Goal: Task Accomplishment & Management: Use online tool/utility

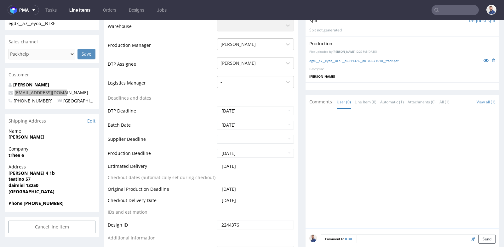
scroll to position [35, 0]
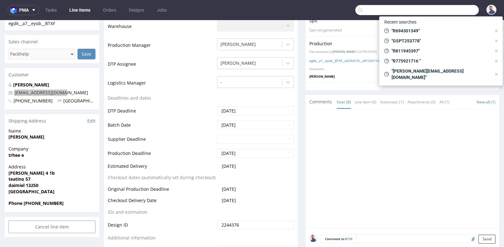
click at [446, 8] on input "text" at bounding box center [416, 10] width 123 height 10
paste input "R386808460"
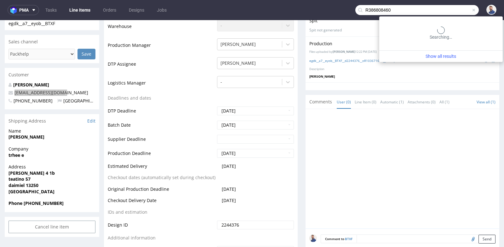
type input "R386808460"
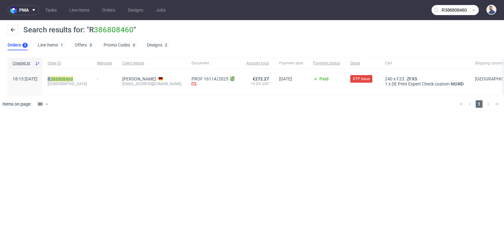
click at [73, 79] on link "386808460" at bounding box center [61, 79] width 23 height 5
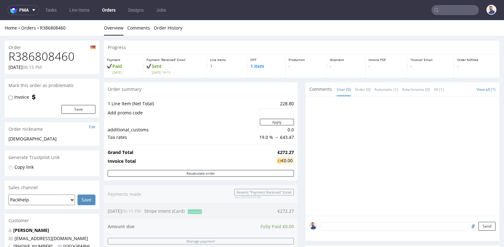
click at [300, 116] on div "Progress Payment Paid Tue 29 Jul Payment “Received” Email Sent Tue 29 Jul 18:15…" at bounding box center [301, 222] width 395 height 363
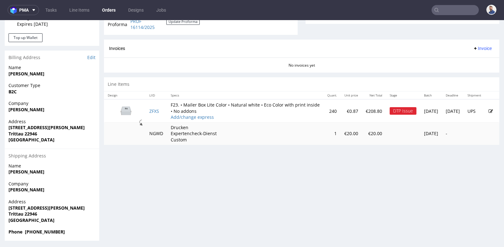
scroll to position [254, 0]
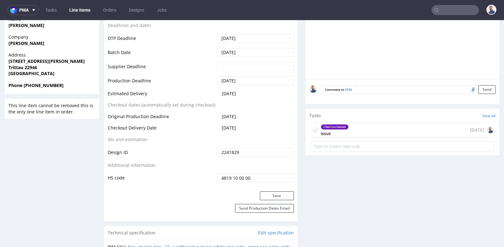
scroll to position [280, 0]
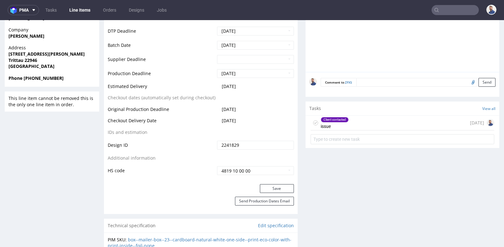
click at [359, 119] on div "Client contacted issue 12 days ago" at bounding box center [402, 123] width 184 height 15
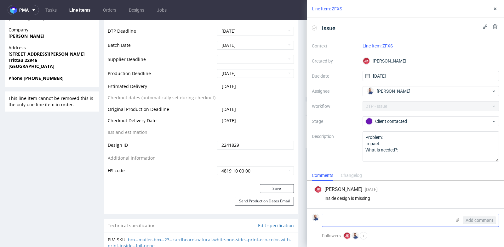
click at [367, 220] on textarea at bounding box center [386, 220] width 129 height 13
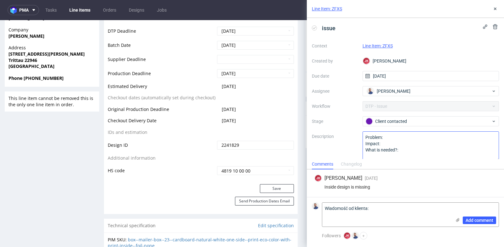
paste textarea "Nasze pudełko nie ma projektu wnętrza. W zamówieniu wystąpiła literówka. Wnętrz…"
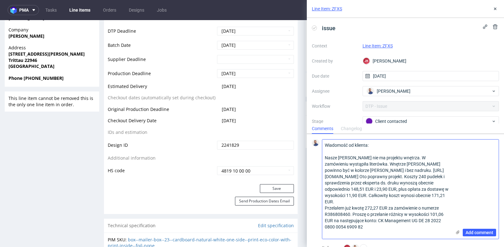
click at [350, 162] on textarea "Wiadomość od klienta: Nasze pudełko nie ma projektu wnętrza. W zamówieniu wystą…" at bounding box center [386, 189] width 129 height 99
type textarea "Wiadomość od klienta: Nasze pudełko nie ma projektu wnętrza. W zamówieniu wystą…"
click at [486, 231] on span "Add comment" at bounding box center [479, 233] width 28 height 4
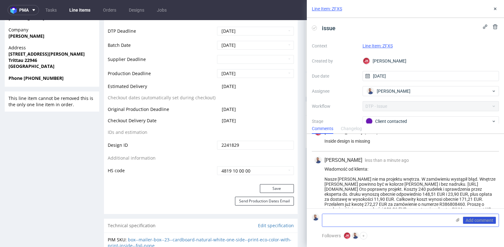
scroll to position [31, 0]
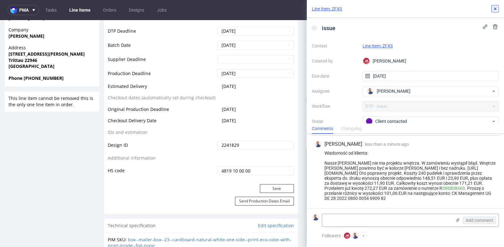
click at [495, 8] on use at bounding box center [495, 9] width 3 height 3
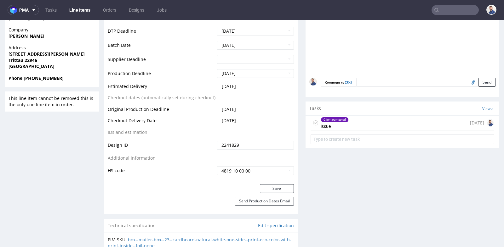
click at [295, 80] on div "Progress Payment Paid Tue 29 Jul Design Locked DTP Issue in DTP Fri 1 Aug Batch…" at bounding box center [301, 250] width 395 height 978
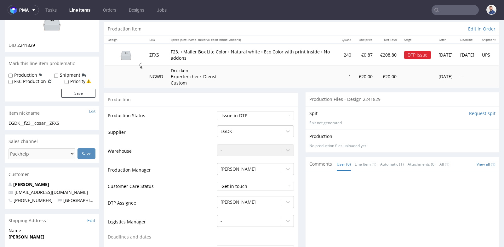
scroll to position [56, 0]
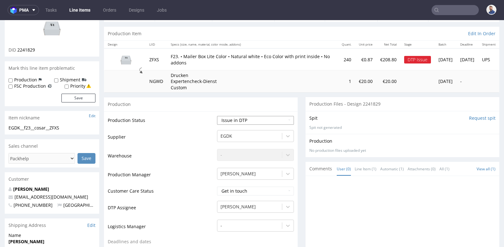
click at [286, 117] on select "Waiting for Artwork Waiting for Diecut Waiting for Mockup Waiting for DTP Waiti…" at bounding box center [255, 120] width 77 height 9
select select "back_for_dtp"
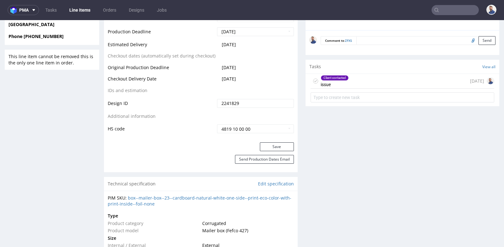
scroll to position [322, 0]
click at [278, 147] on button "Save" at bounding box center [277, 146] width 34 height 9
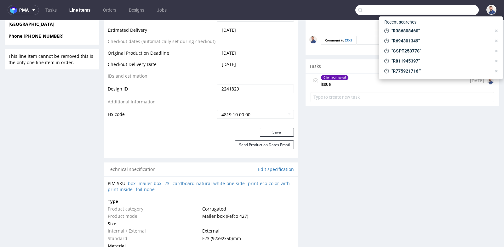
click at [442, 13] on input "text" at bounding box center [416, 10] width 123 height 10
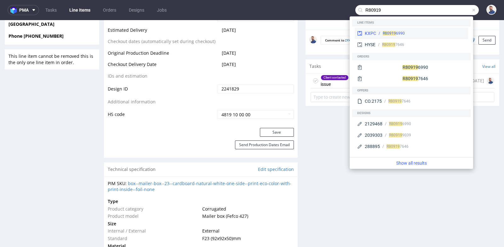
type input "R80919"
click at [406, 32] on div "R80919 6990" at bounding box center [420, 34] width 89 height 6
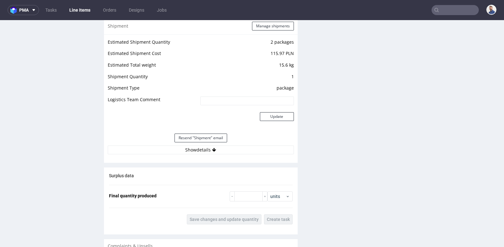
scroll to position [574, 0]
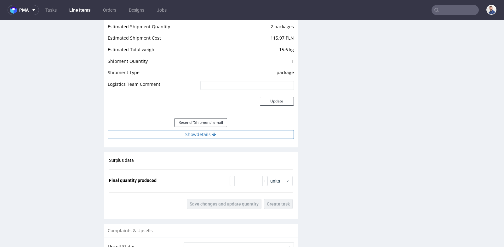
click at [195, 130] on button "Show details" at bounding box center [201, 134] width 186 height 9
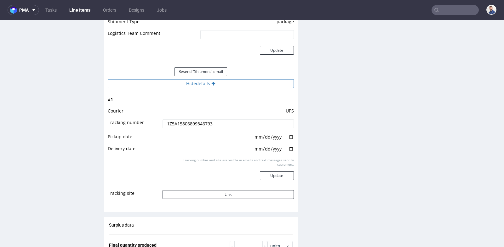
scroll to position [630, 0]
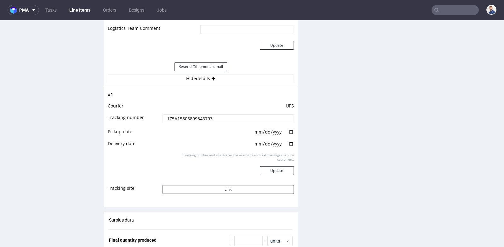
click at [197, 120] on input "1Z5A15806899346793" at bounding box center [227, 119] width 131 height 9
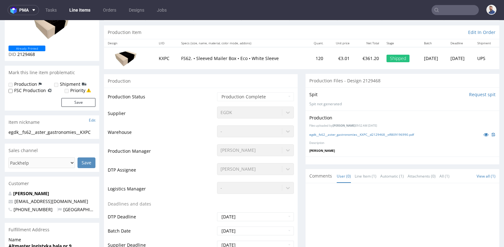
scroll to position [56, 0]
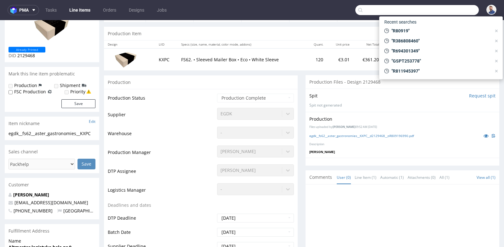
click at [452, 14] on input "text" at bounding box center [416, 10] width 123 height 10
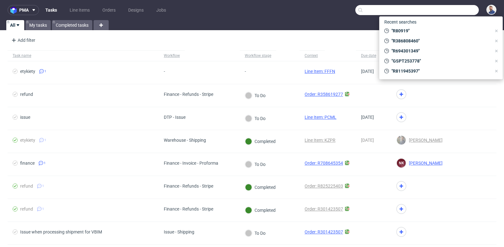
click at [449, 8] on input "text" at bounding box center [416, 10] width 123 height 10
paste input "WG: Packhelp.de | Ihre Bestellung R638422644"
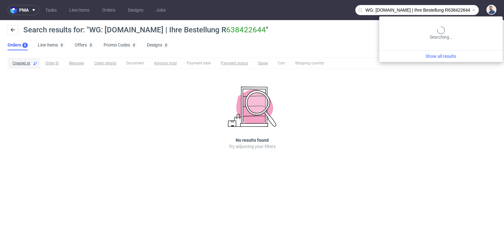
click at [459, 10] on input "WG: Packhelp.de | Ihre Bestellung R638422644" at bounding box center [416, 10] width 123 height 10
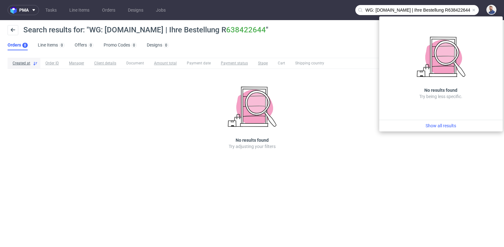
drag, startPoint x: 434, startPoint y: 10, endPoint x: 367, endPoint y: 9, distance: 66.4
click at [367, 9] on input "WG: Packhelp.de | Ihre Bestellung R638422644" at bounding box center [416, 10] width 123 height 10
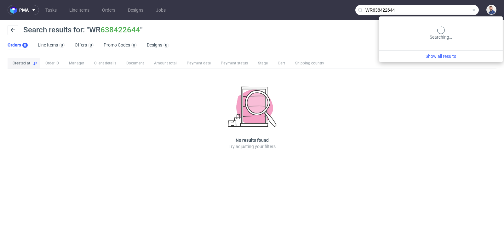
click at [446, 10] on input "WR638422644" at bounding box center [416, 10] width 123 height 10
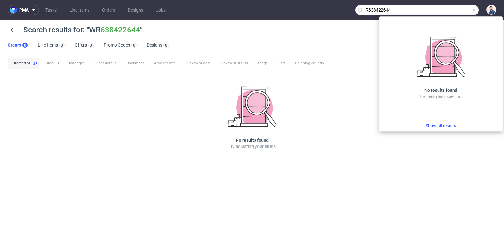
type input "R638422644"
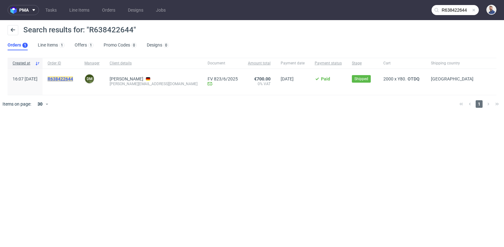
click at [73, 78] on mark "R638422644" at bounding box center [61, 79] width 26 height 5
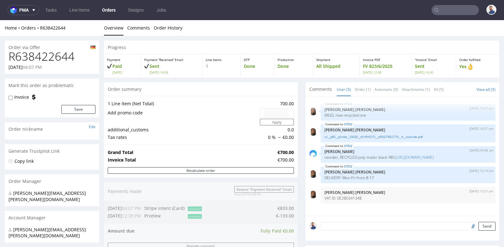
click at [298, 115] on div "Progress Payment Paid Fri 06 Jun Payment “Received” Email Sent Fri 6 Jun 16:08 …" at bounding box center [301, 227] width 395 height 372
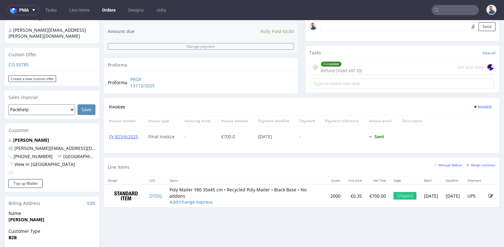
scroll to position [210, 0]
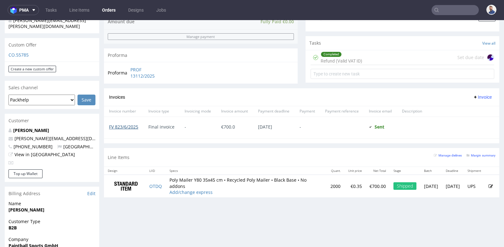
click at [130, 125] on link "FV 823/6/2025" at bounding box center [123, 127] width 29 height 6
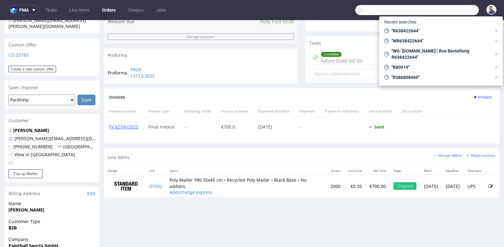
click at [443, 15] on nav "pma Tasks Line Items Orders Designs Jobs" at bounding box center [252, 10] width 504 height 20
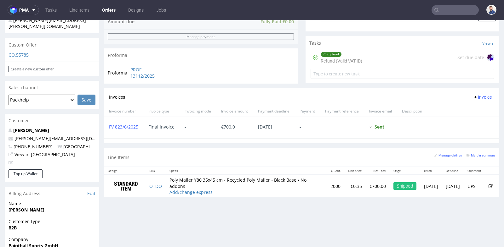
click at [445, 12] on input "text" at bounding box center [454, 10] width 47 height 10
paste input "GSES262144"
type input "GSES262144"
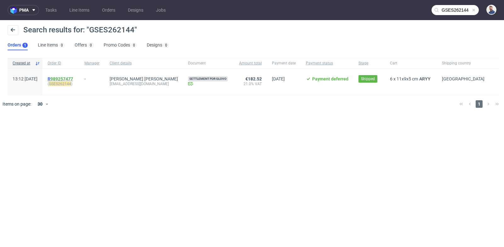
click at [71, 78] on link "989257477" at bounding box center [61, 79] width 23 height 5
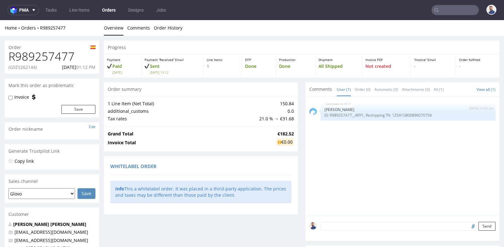
click at [296, 142] on div "Progress Payment Paid Fri 04 Jul Payment “Received” Email Sent Fri 4 Jul 13:12 …" at bounding box center [301, 219] width 395 height 357
click at [426, 114] on p "ID: R989257477__ARYY_ Reshipping TN: 1Z5A15806896070756" at bounding box center [407, 115] width 167 height 5
copy p "1Z5A15806896070756"
click at [446, 10] on input "text" at bounding box center [454, 10] width 47 height 10
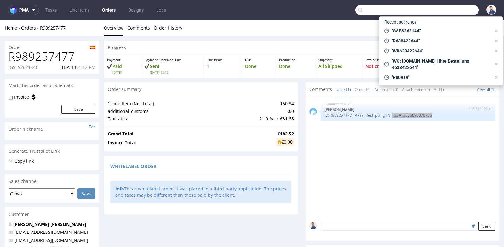
paste input "GSPL259187"
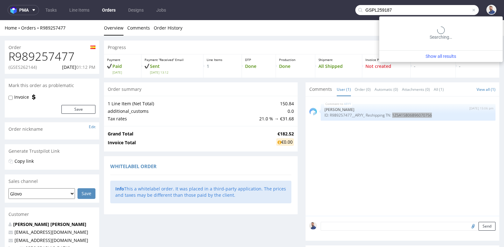
type input "GSPL259187"
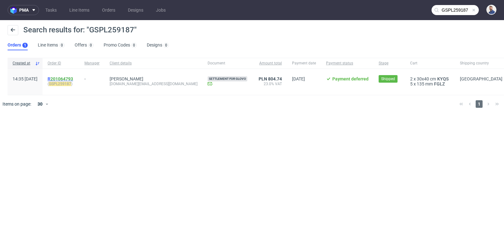
click at [73, 77] on link "201064793" at bounding box center [61, 79] width 23 height 5
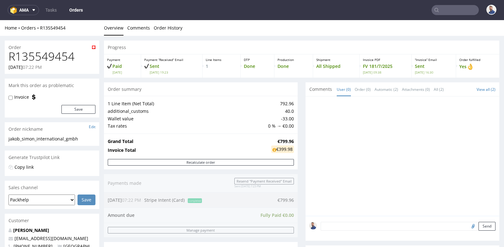
click at [299, 99] on div "Progress Payment Paid Tue 01 Jul Payment “Received” Email Sent Tue 1 Jul 19:23 …" at bounding box center [301, 250] width 395 height 419
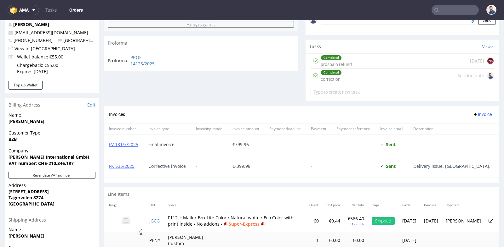
scroll to position [196, 0]
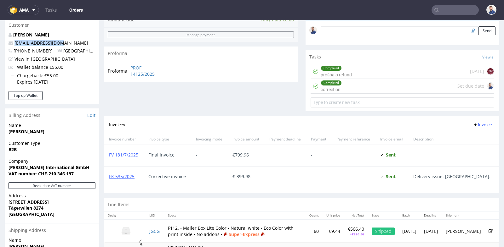
drag, startPoint x: 67, startPoint y: 41, endPoint x: 14, endPoint y: 42, distance: 52.9
click at [14, 42] on p "info@jakobsimon.com" at bounding box center [52, 43] width 87 height 6
copy link "info@jakobsimon.com"
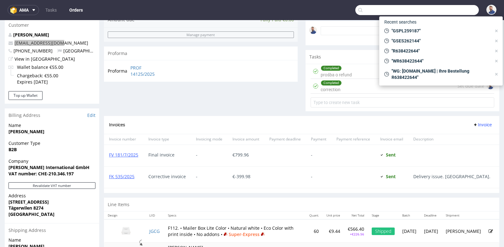
click at [448, 14] on input "text" at bounding box center [416, 10] width 123 height 10
paste input "R925968592"
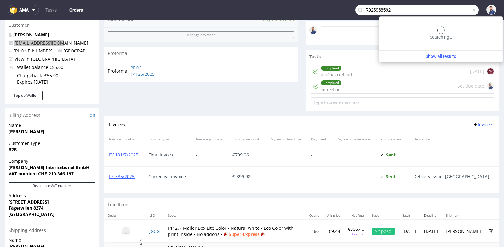
type input "R925968592"
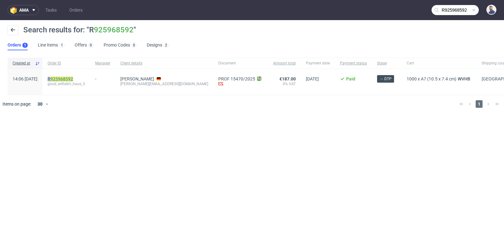
click at [73, 79] on link "925968592" at bounding box center [61, 79] width 23 height 5
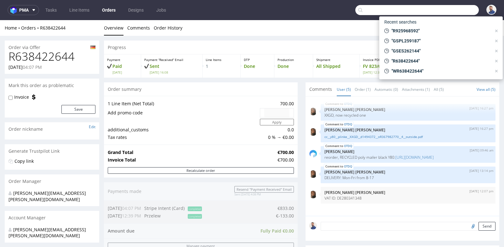
click at [453, 8] on input "text" at bounding box center [416, 10] width 123 height 10
paste input "R718771722"
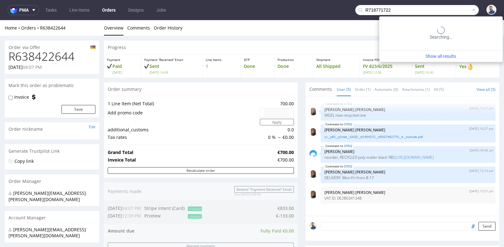
type input "R718771722"
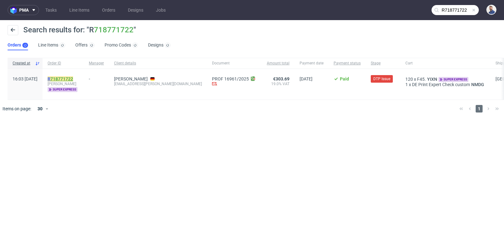
click at [73, 78] on link "718771722" at bounding box center [61, 79] width 23 height 5
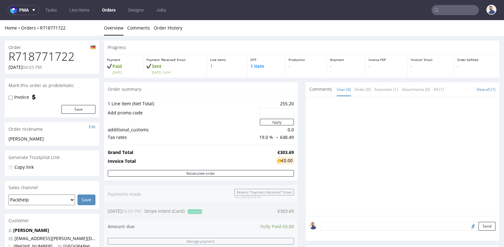
click at [299, 106] on div "Progress Payment Paid [DATE] Payment “Received” Email Sent [DATE] 16:04 Line It…" at bounding box center [301, 222] width 395 height 362
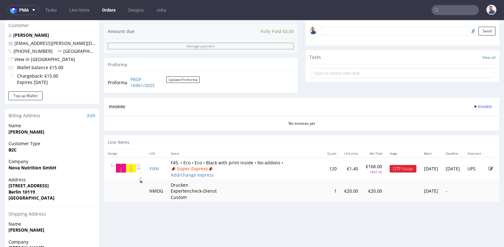
scroll to position [196, 0]
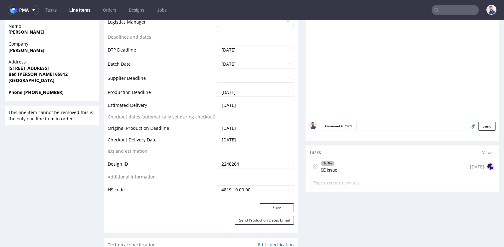
scroll to position [266, 0]
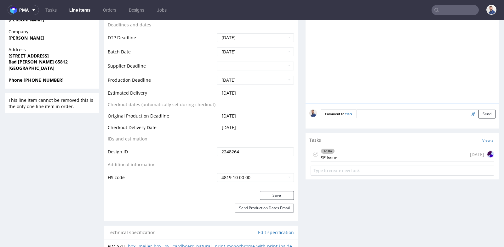
click at [350, 157] on div "To Do SE Issue [DATE]" at bounding box center [402, 154] width 184 height 15
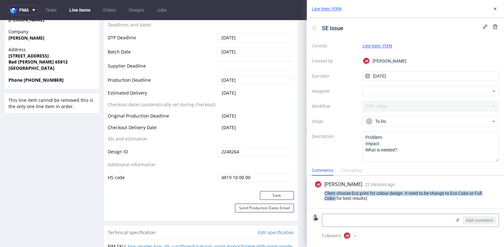
drag, startPoint x: 335, startPoint y: 200, endPoint x: 323, endPoint y: 195, distance: 12.8
click at [323, 195] on div "Client choose Eco print for colour design. It need to be change to Eco Color or…" at bounding box center [405, 196] width 182 height 10
copy div "Client choose Eco print for colour design. It need to be change to Eco Color or…"
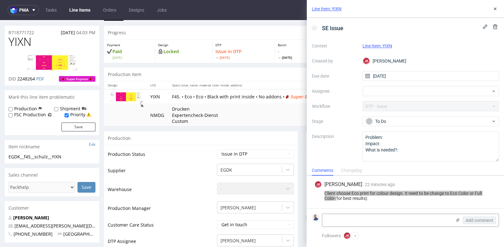
scroll to position [14, 0]
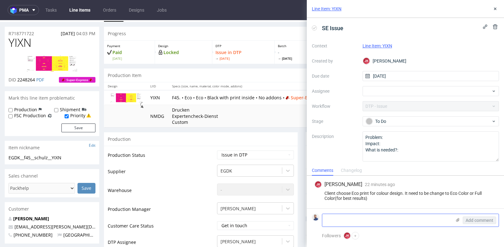
click at [391, 222] on textarea at bounding box center [386, 220] width 129 height 13
paste textarea "[URL][DOMAIN_NAME]"
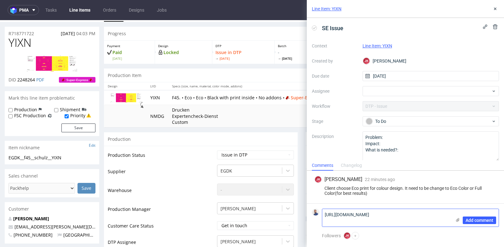
scroll to position [0, 0]
type textarea "[URL][DOMAIN_NAME]"
click at [482, 225] on div "Add comment" at bounding box center [474, 218] width 47 height 18
click at [482, 220] on span "Add comment" at bounding box center [479, 221] width 28 height 4
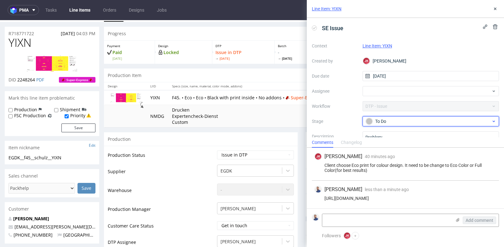
click at [488, 119] on div "To Do" at bounding box center [428, 121] width 125 height 7
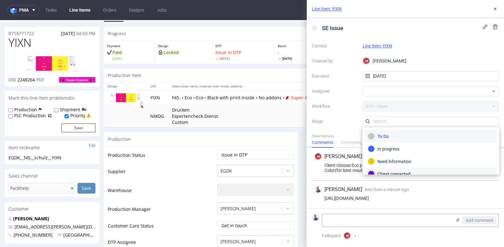
click at [460, 171] on div "Client contacted" at bounding box center [431, 174] width 126 height 7
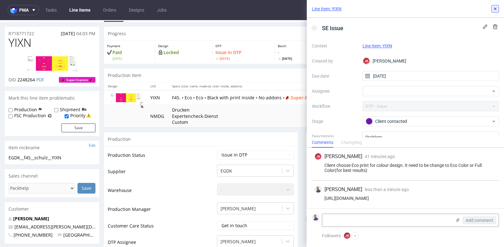
click at [493, 9] on icon at bounding box center [494, 8] width 5 height 5
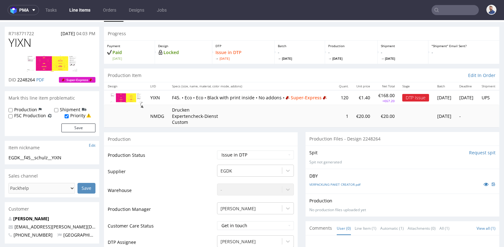
click at [305, 137] on div "Production Files - Design 2248264" at bounding box center [402, 139] width 194 height 14
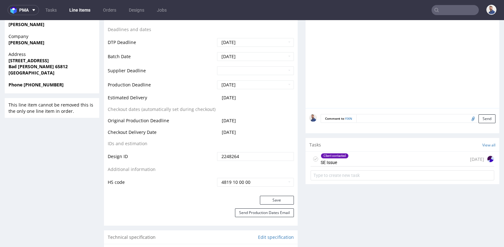
scroll to position [266, 0]
